Goal: Task Accomplishment & Management: Use online tool/utility

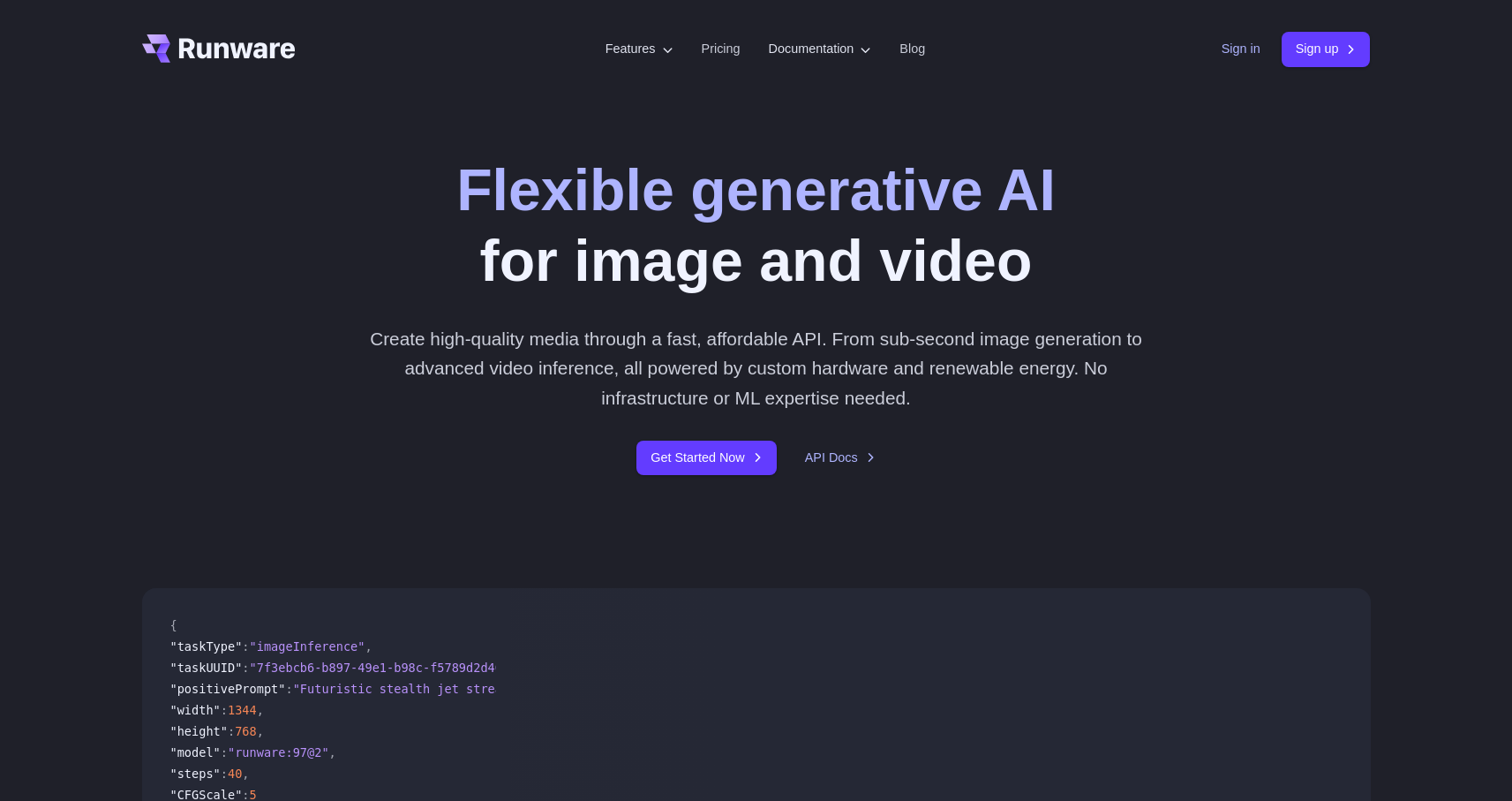
click at [1245, 41] on link "Sign in" at bounding box center [1241, 49] width 39 height 20
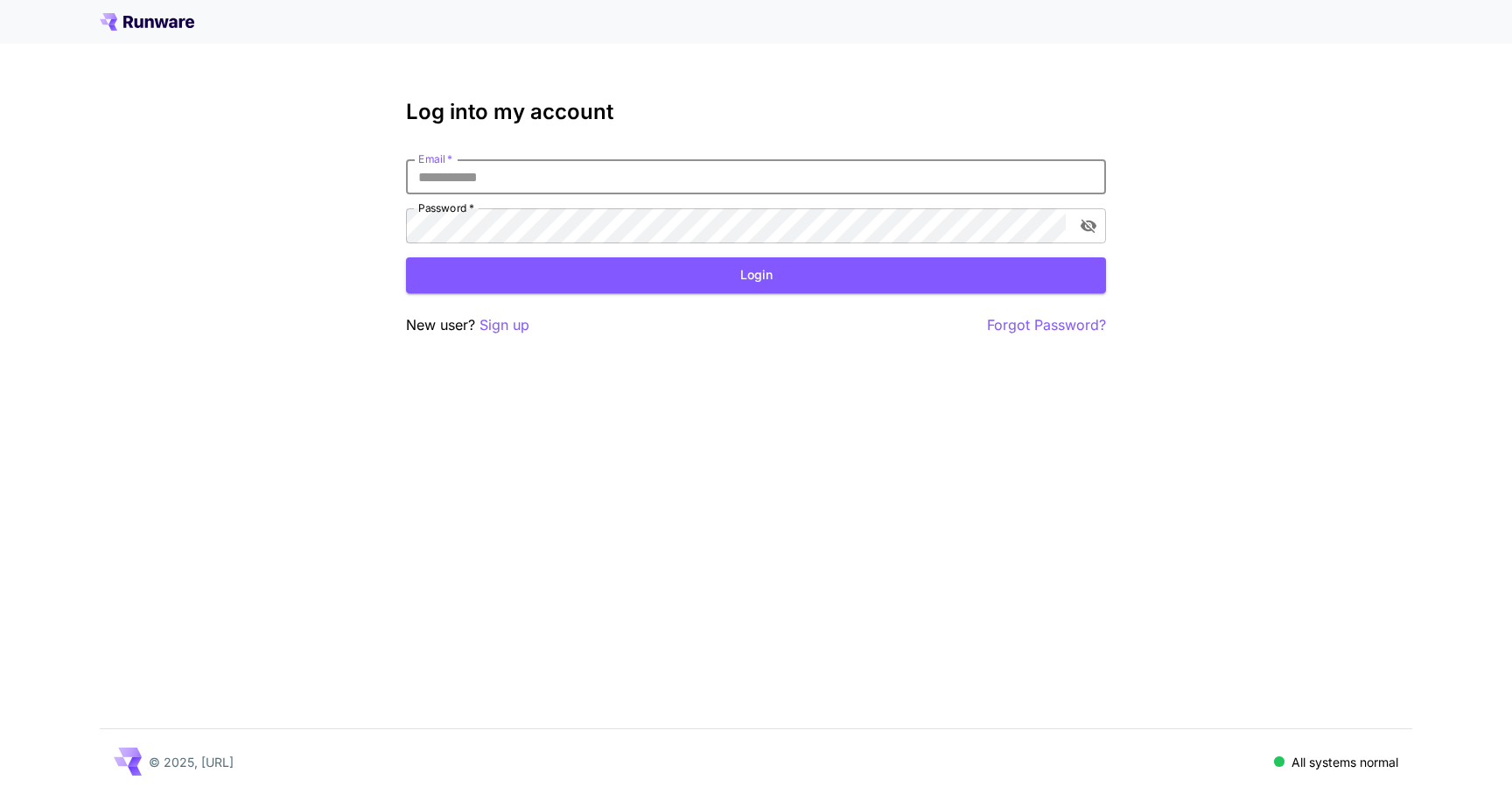
click at [673, 188] on input "Email   *" at bounding box center [755, 177] width 700 height 35
type input "**********"
click button "Login" at bounding box center [755, 275] width 700 height 36
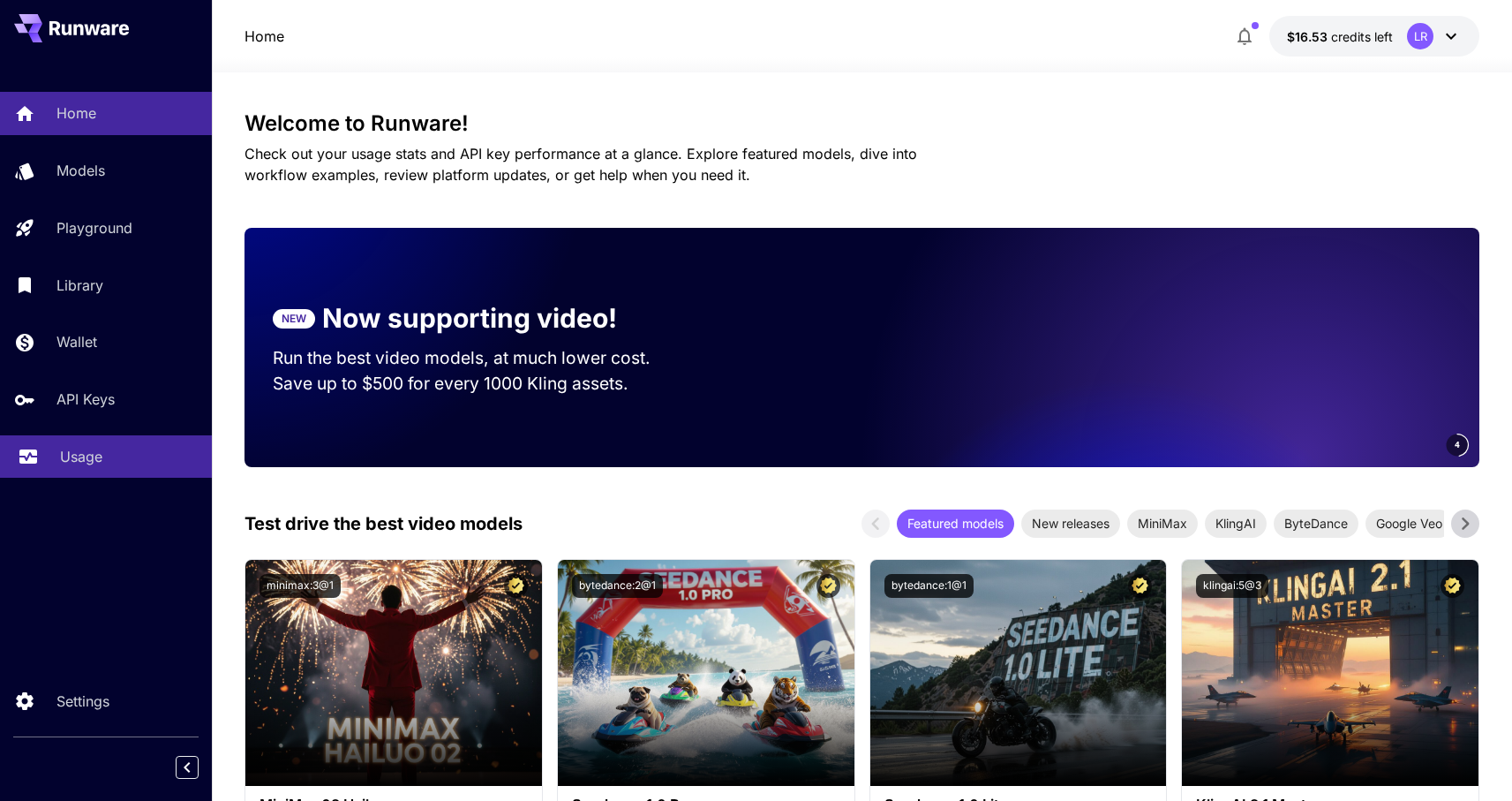
click at [87, 473] on link "Usage" at bounding box center [106, 456] width 212 height 43
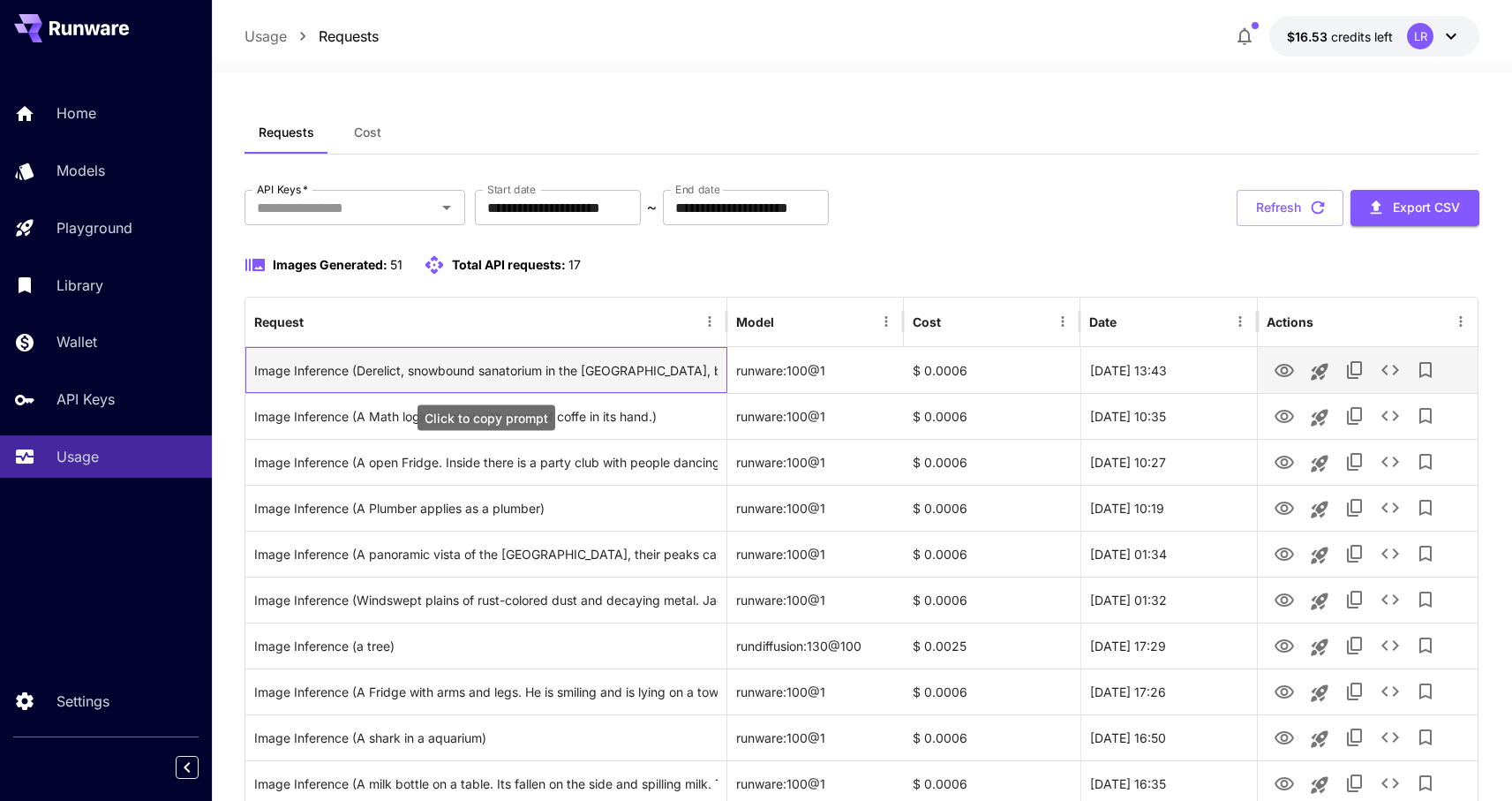
click at [442, 365] on div "Image Inference (Derelict, snowbound sanatorium in the Appalachian Mountains, b…" at bounding box center [486, 370] width 463 height 45
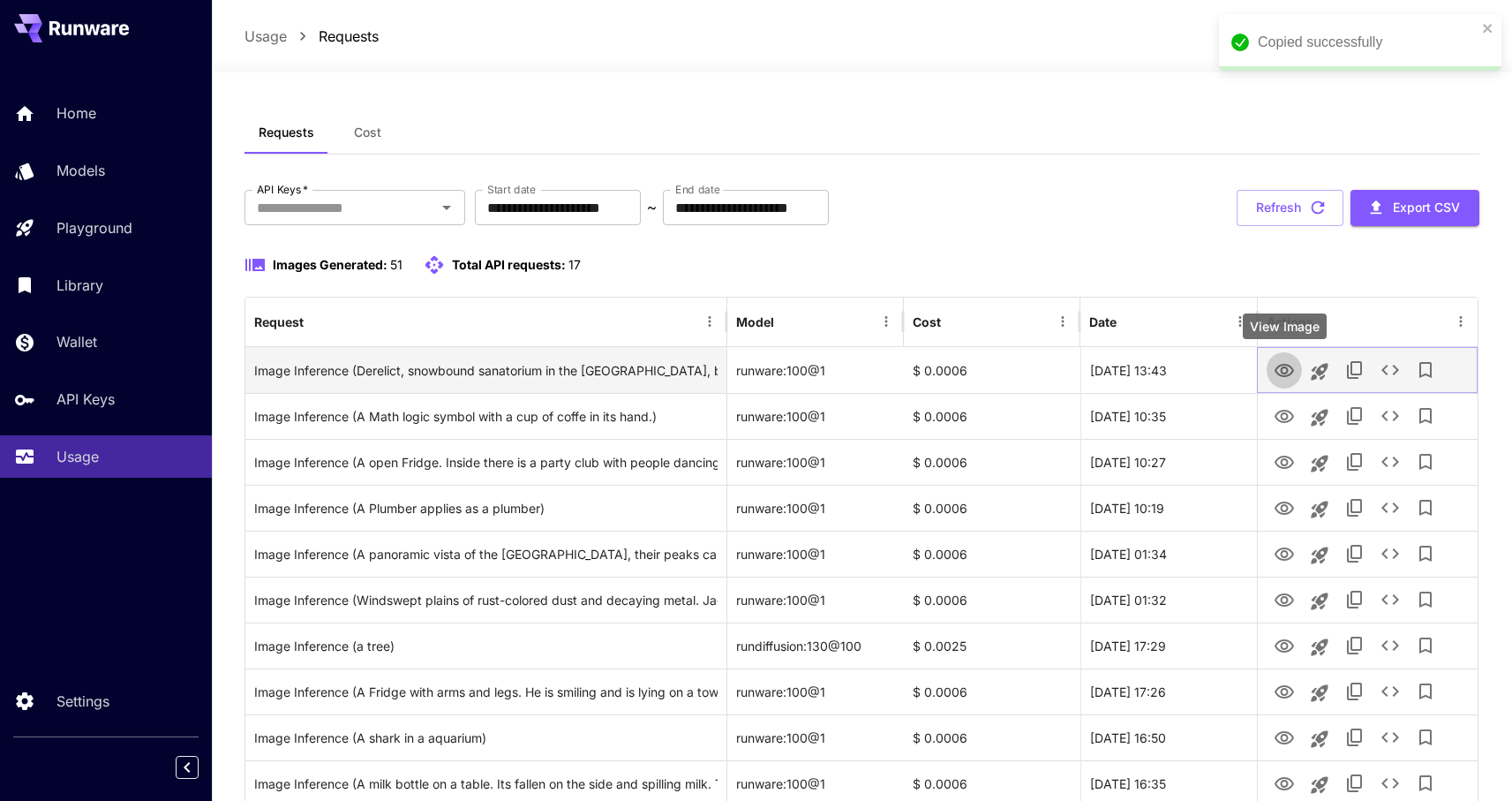
click at [1281, 374] on icon "View Image" at bounding box center [1284, 371] width 21 height 21
